Goal: Task Accomplishment & Management: Use online tool/utility

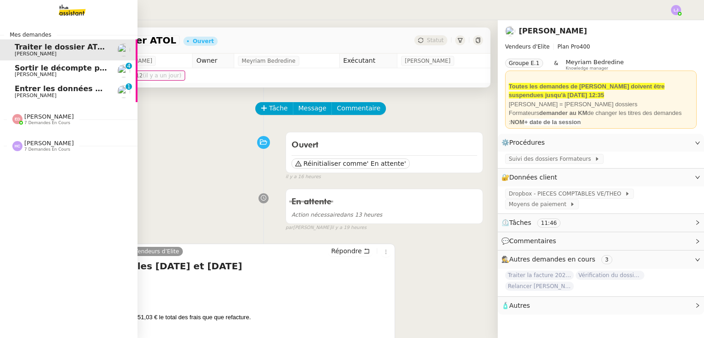
click at [42, 66] on span "Sortir le décompte pour [PERSON_NAME]" at bounding box center [100, 68] width 170 height 9
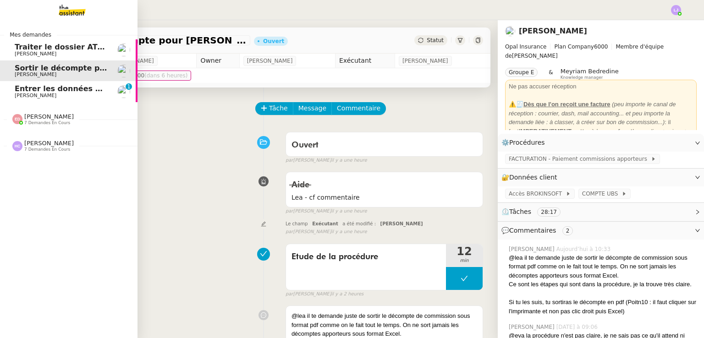
click at [57, 89] on span "Entrer les données du suivi ACTEMIUM" at bounding box center [95, 88] width 160 height 9
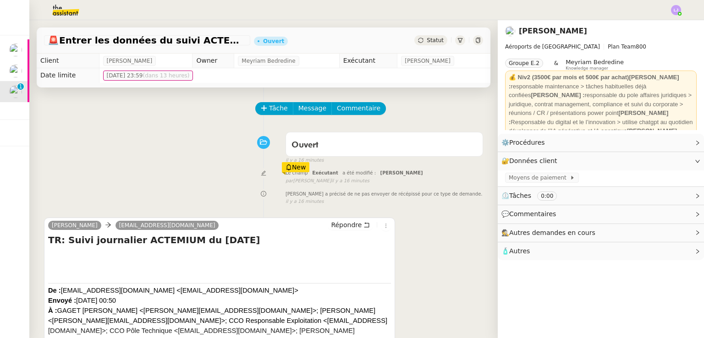
click at [271, 101] on div "Tâche Message Commentaire Veuillez patienter une erreur s'est produite 👌👌👌 mess…" at bounding box center [263, 261] width 469 height 346
click at [269, 105] on span "Tâche" at bounding box center [278, 108] width 19 height 11
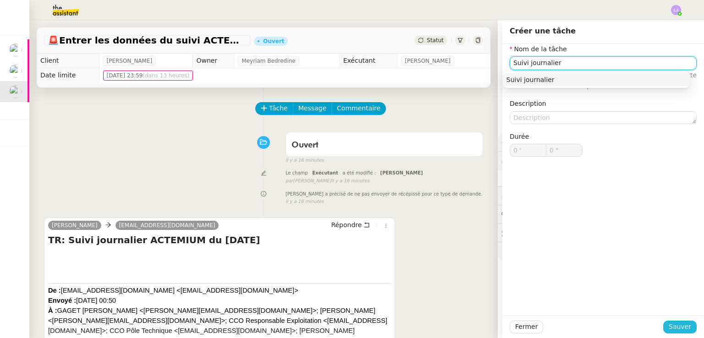
type input "Suivi journalier"
click at [669, 326] on span "Sauver" at bounding box center [680, 327] width 22 height 11
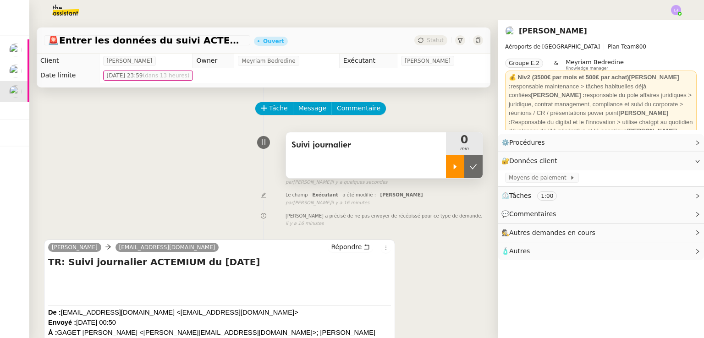
click at [452, 164] on icon at bounding box center [455, 166] width 7 height 7
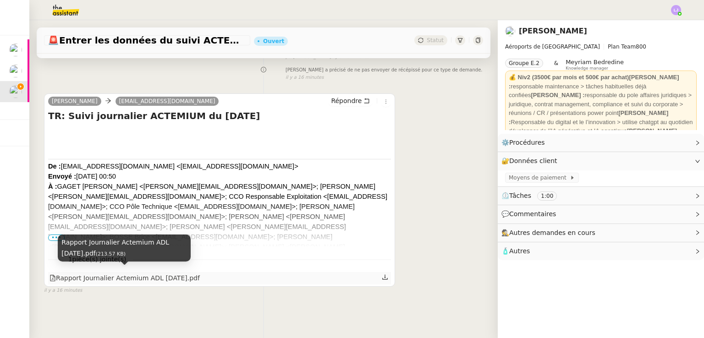
click at [174, 273] on div "Rapport Journalier Actemium ADL [DATE].pdf" at bounding box center [125, 278] width 150 height 11
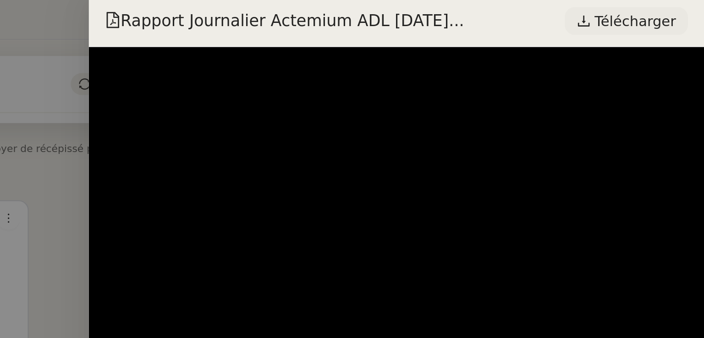
scroll to position [0, 0]
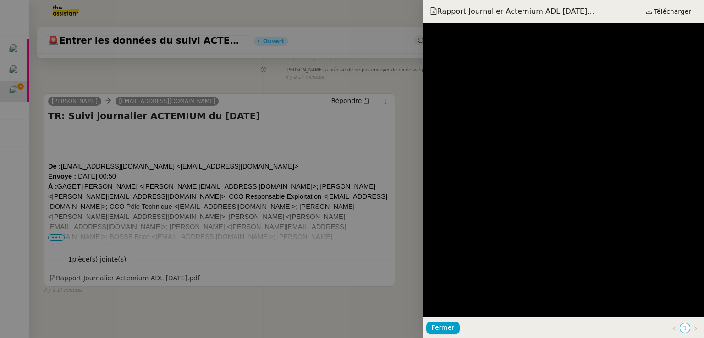
click at [337, 213] on div at bounding box center [352, 169] width 704 height 338
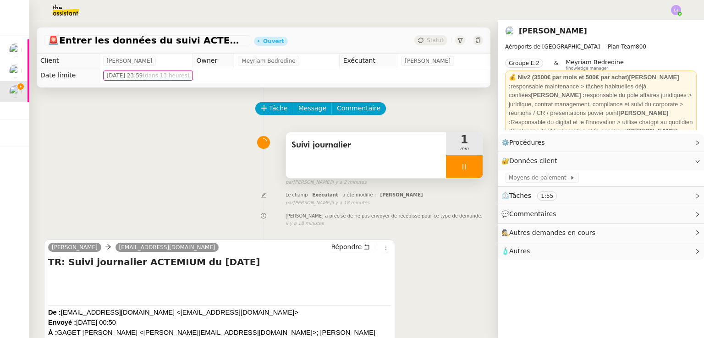
click at [462, 177] on div at bounding box center [464, 166] width 37 height 23
click at [465, 177] on button at bounding box center [474, 166] width 18 height 23
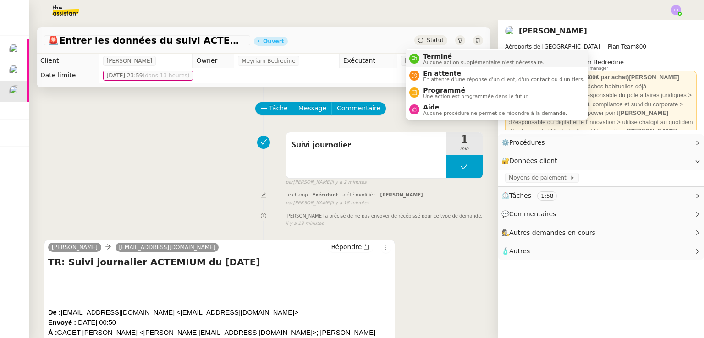
click at [438, 56] on span "Terminé" at bounding box center [483, 56] width 121 height 7
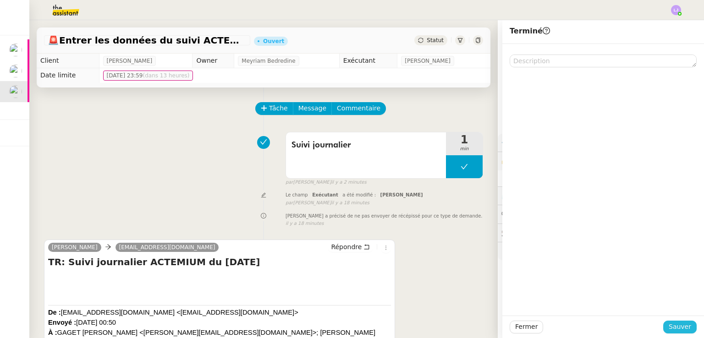
click at [679, 329] on span "Sauver" at bounding box center [680, 327] width 22 height 11
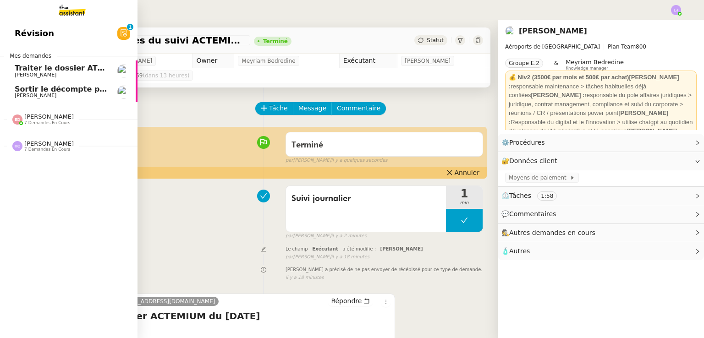
click at [101, 99] on link "Sortir le décompte pour [PERSON_NAME]" at bounding box center [69, 92] width 138 height 21
